Goal: Navigation & Orientation: Find specific page/section

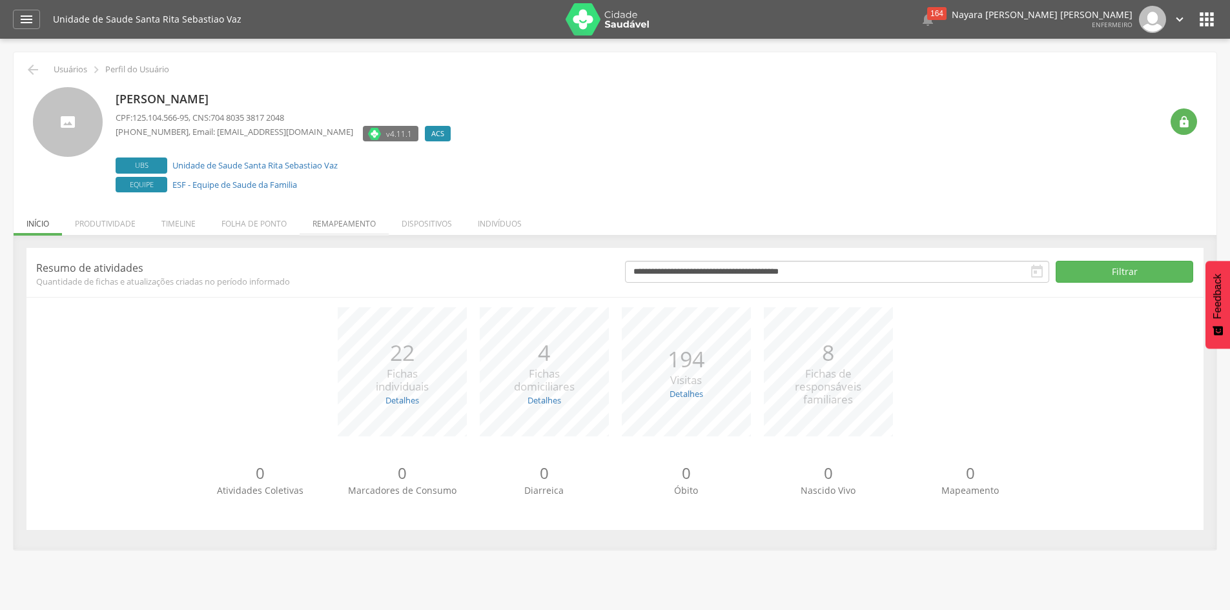
click at [332, 223] on li "Remapeamento" at bounding box center [344, 220] width 89 height 30
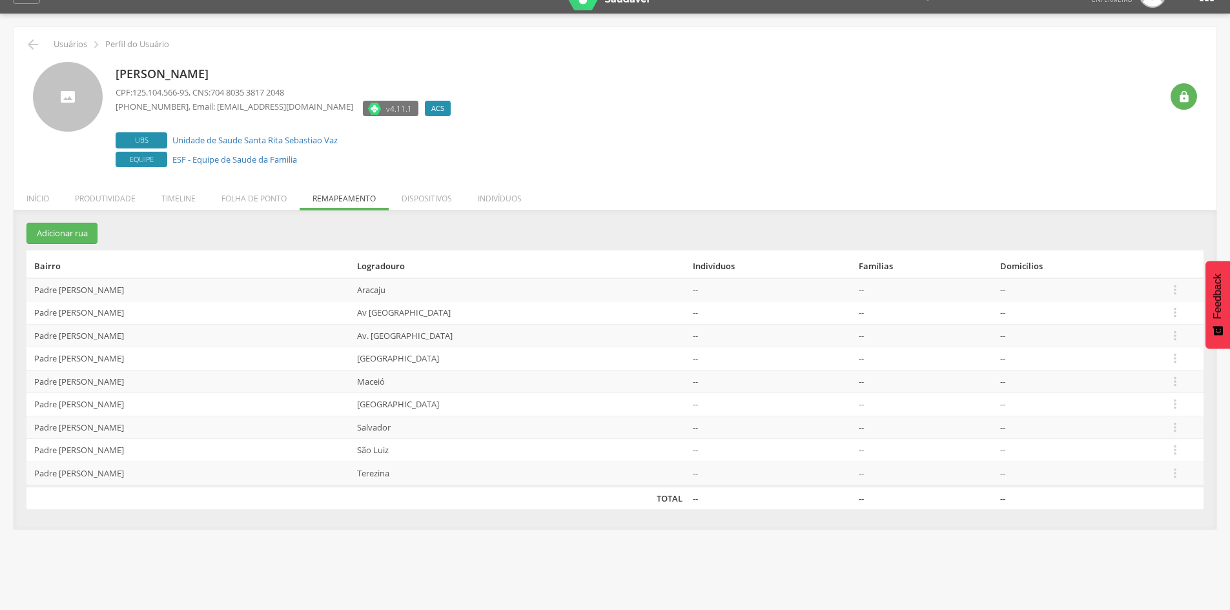
scroll to position [39, 0]
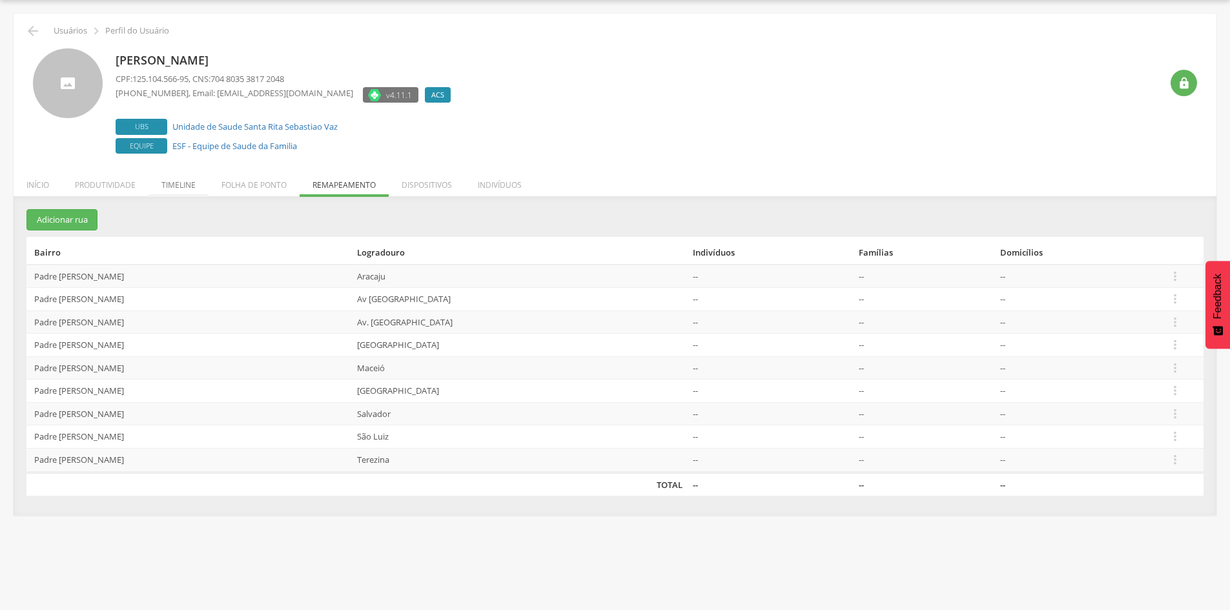
click at [178, 182] on li "Timeline" at bounding box center [179, 182] width 60 height 30
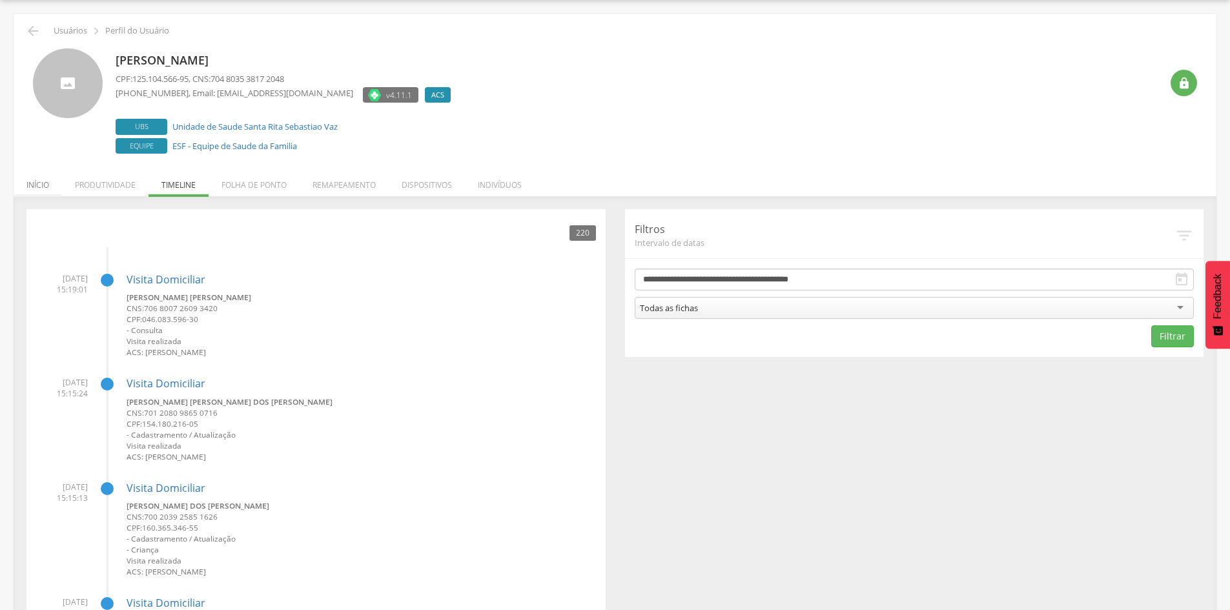
click at [39, 182] on li "Início" at bounding box center [38, 182] width 48 height 30
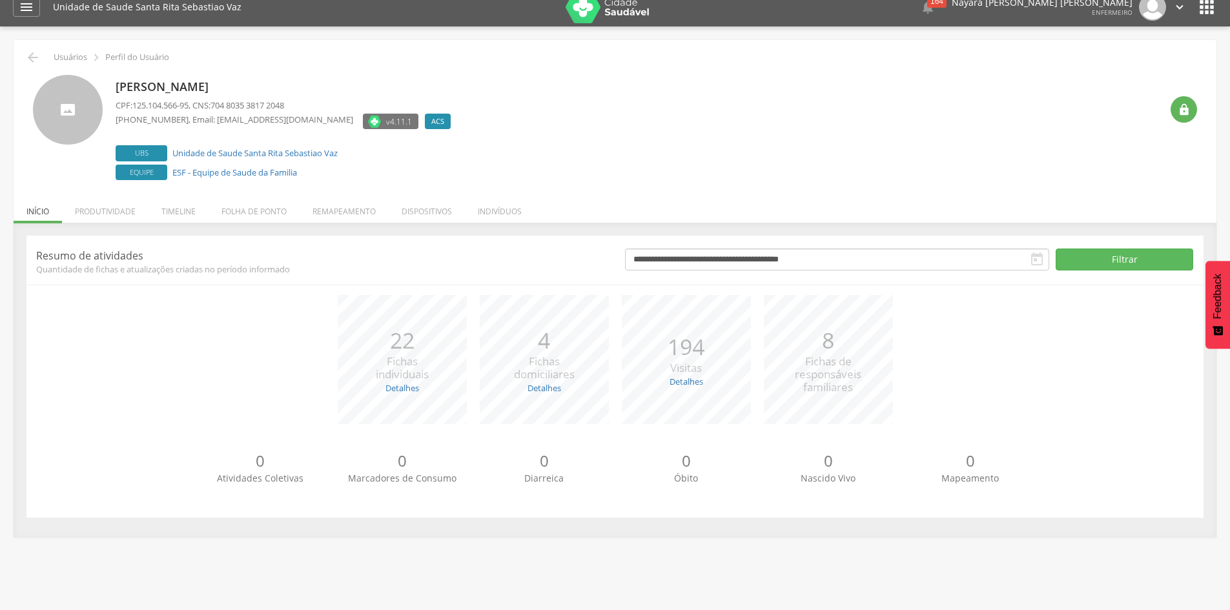
scroll to position [0, 0]
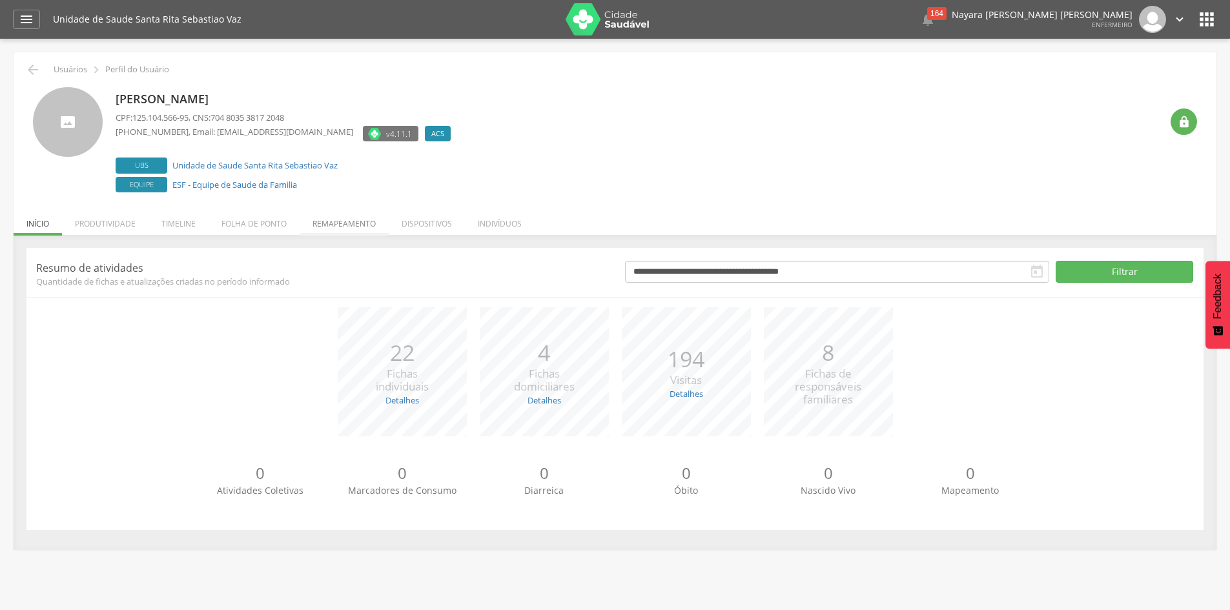
click at [335, 223] on li "Remapeamento" at bounding box center [344, 220] width 89 height 30
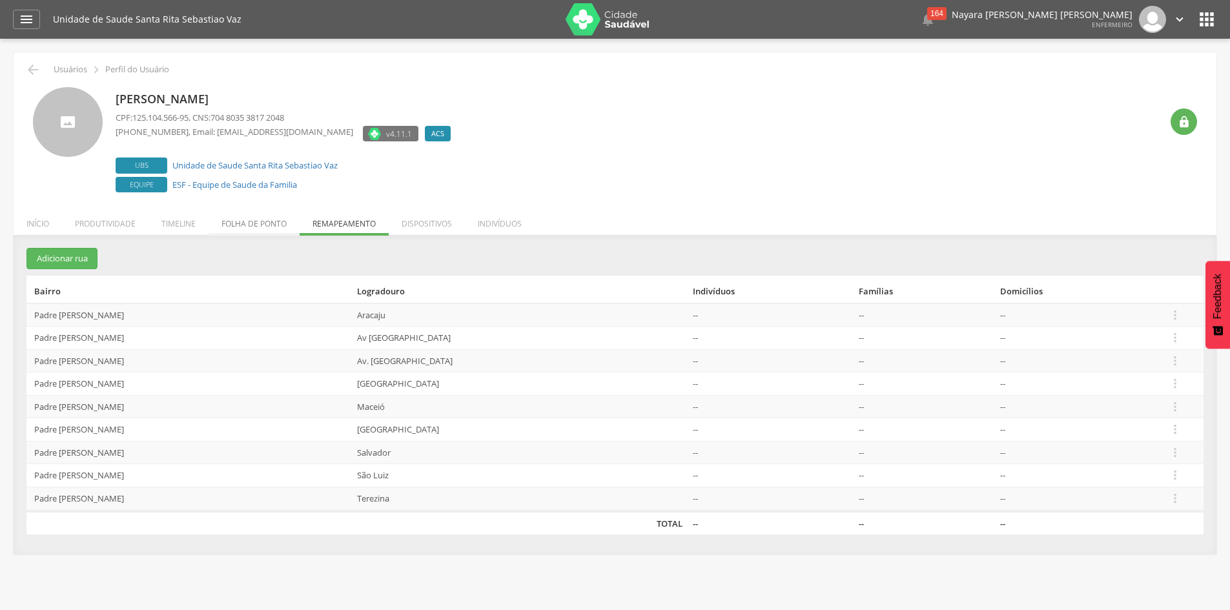
click at [240, 218] on li "Folha de ponto" at bounding box center [254, 220] width 91 height 30
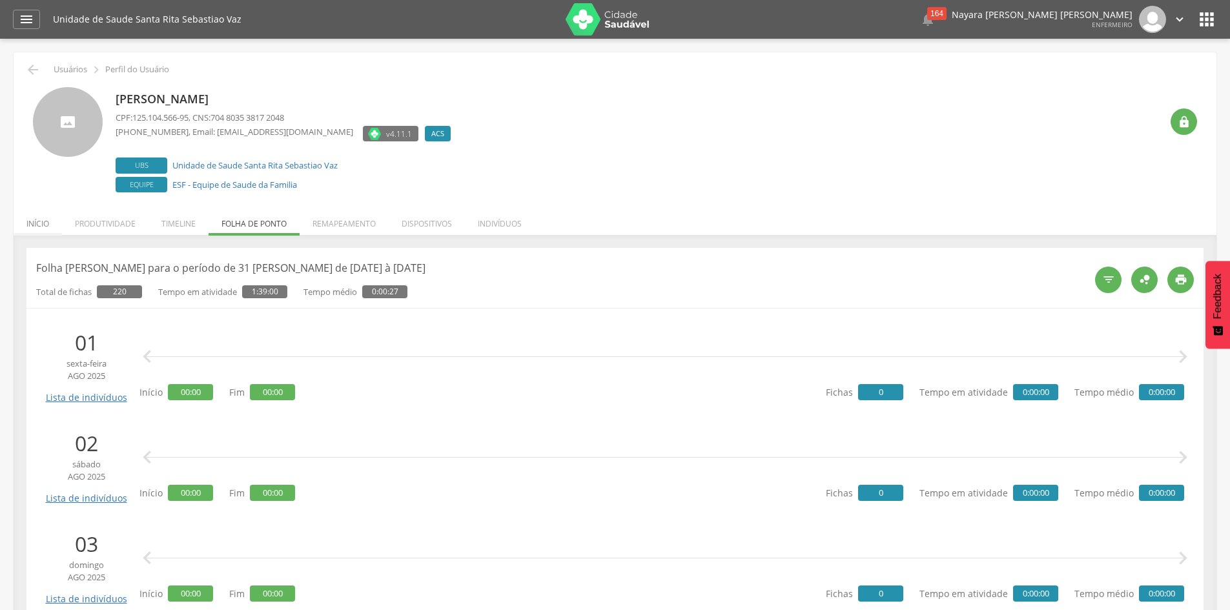
click at [24, 227] on li "Início" at bounding box center [38, 220] width 48 height 30
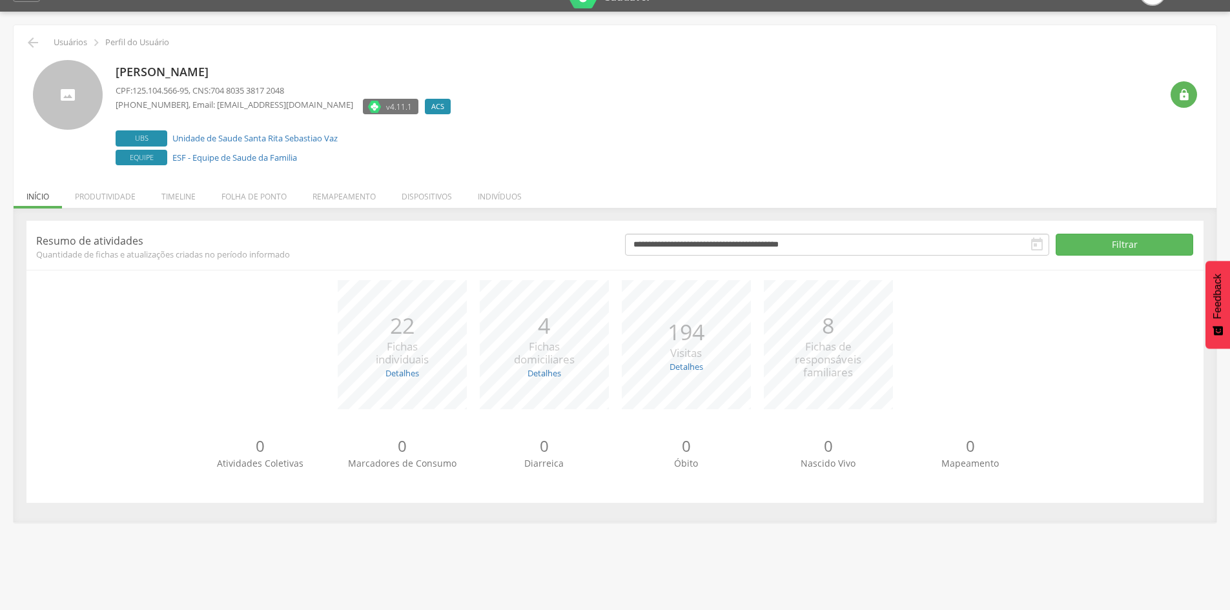
scroll to position [39, 0]
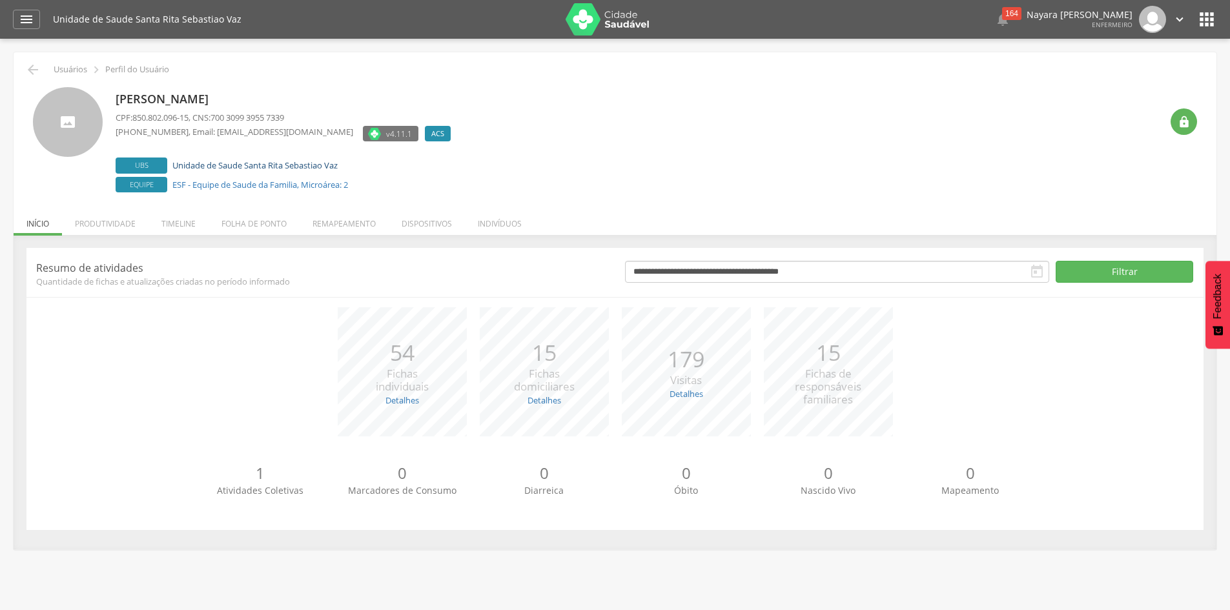
click at [214, 163] on link "Unidade de Saude Santa Rita Sebastiao Vaz" at bounding box center [254, 166] width 165 height 12
type input "**********"
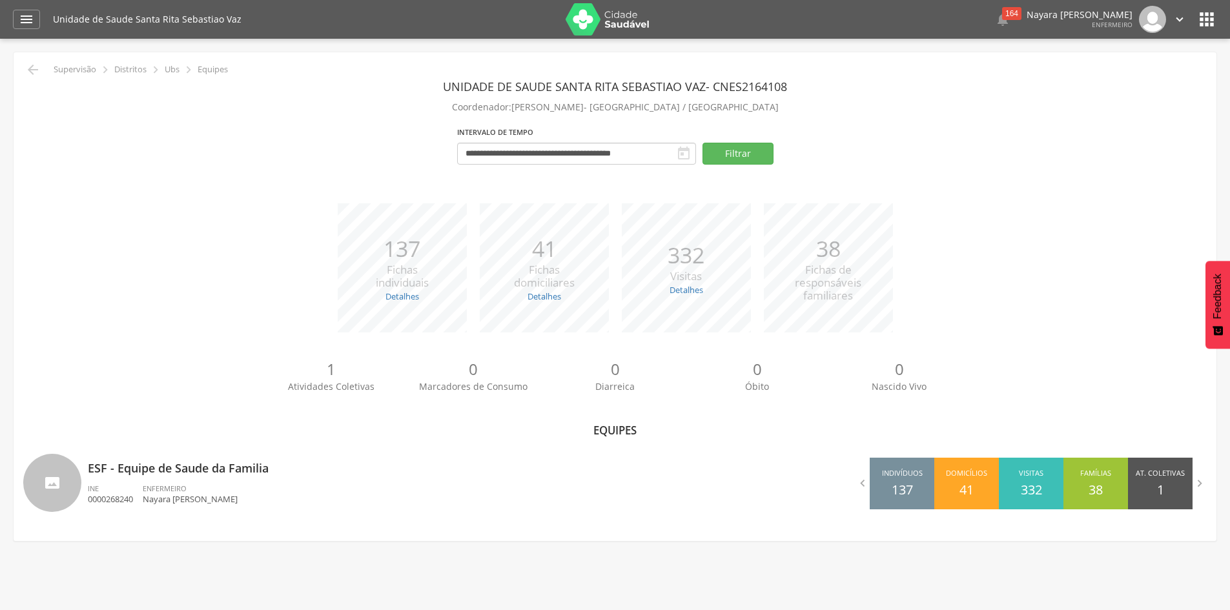
click at [564, 110] on span "[PERSON_NAME]" at bounding box center [548, 107] width 72 height 12
drag, startPoint x: 546, startPoint y: 112, endPoint x: 726, endPoint y: 108, distance: 180.3
click at [726, 108] on p "Coordenador: [PERSON_NAME] - Santa Luzia / [GEOGRAPHIC_DATA]" at bounding box center [615, 107] width 1184 height 18
click at [681, 103] on p "Coordenador: [PERSON_NAME] - Santa Luzia / [GEOGRAPHIC_DATA]" at bounding box center [615, 107] width 1184 height 18
click at [26, 19] on icon "" at bounding box center [27, 20] width 16 height 16
